Goal: Task Accomplishment & Management: Manage account settings

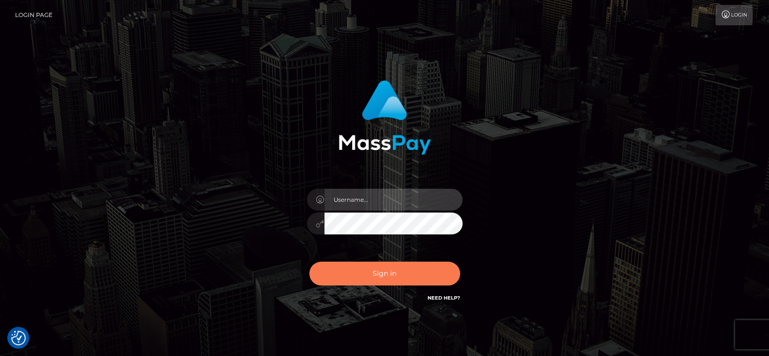
type input "[DOMAIN_NAME]"
click at [389, 282] on button "Sign in" at bounding box center [384, 274] width 151 height 24
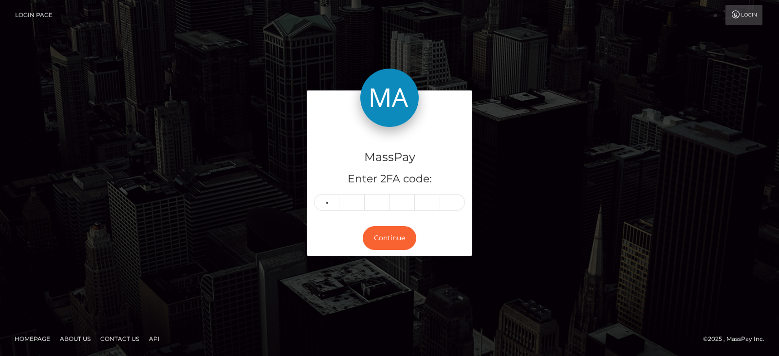
type input "8"
type input "4"
type input "8"
type input "2"
type input "8"
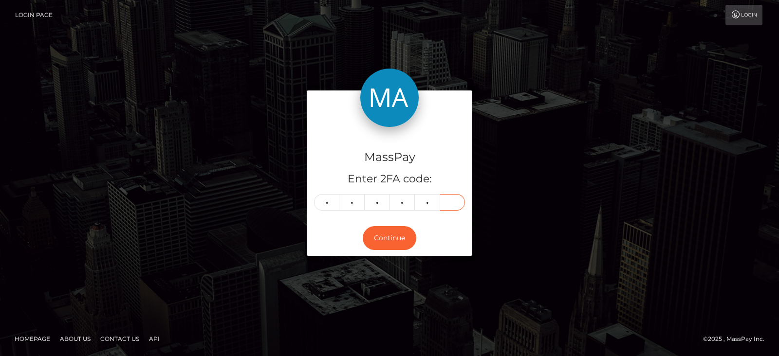
type input "3"
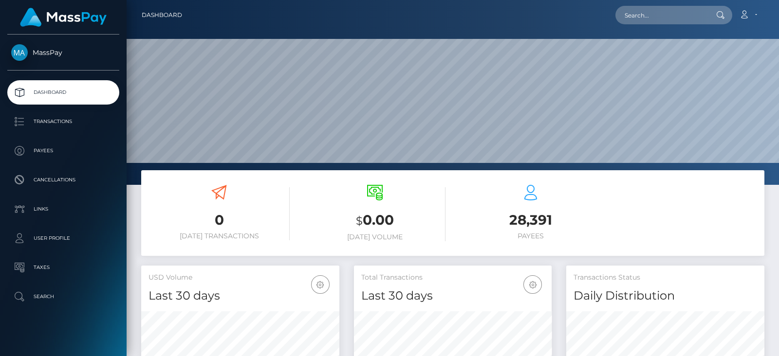
scroll to position [172, 198]
click at [662, 18] on input "text" at bounding box center [660, 15] width 91 height 18
paste input "tazhotdevil91xx@outlook.com"
type input "tazhotdevil91xx@outlook.com"
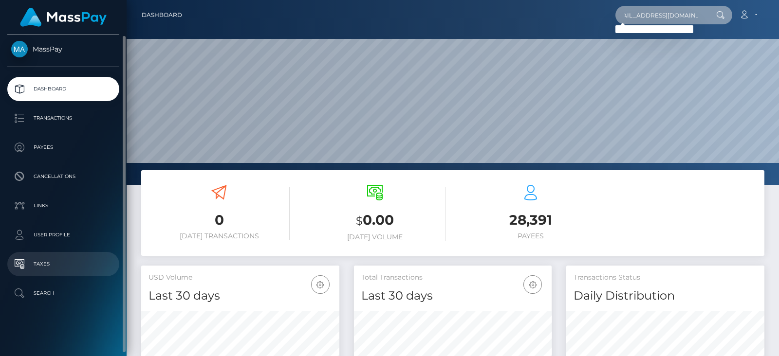
scroll to position [0, 0]
